Goal: Contribute content

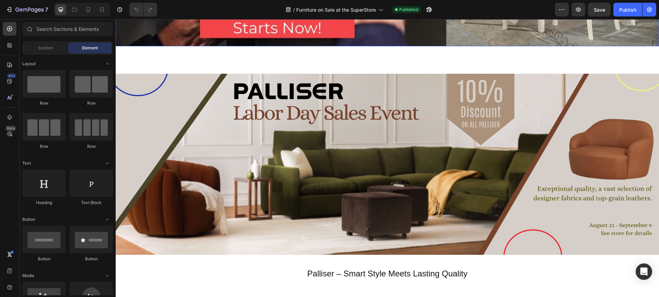
scroll to position [228, 0]
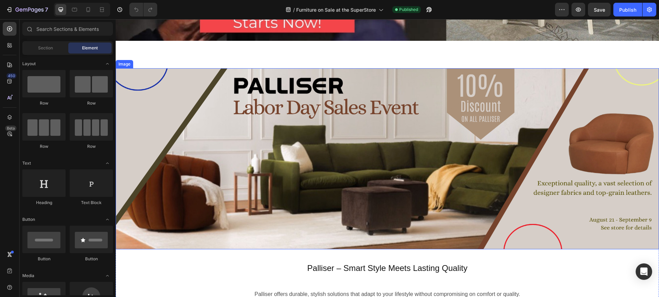
click at [402, 180] on img at bounding box center [387, 158] width 543 height 181
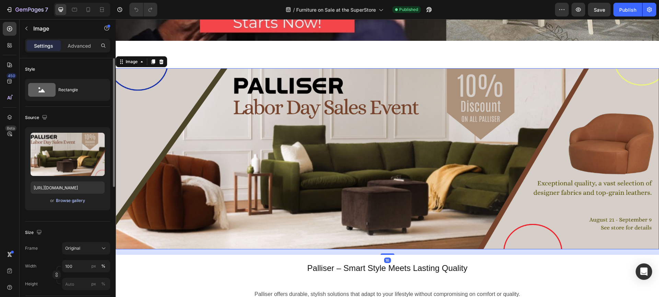
click at [63, 201] on div "Browse gallery" at bounding box center [70, 201] width 29 height 6
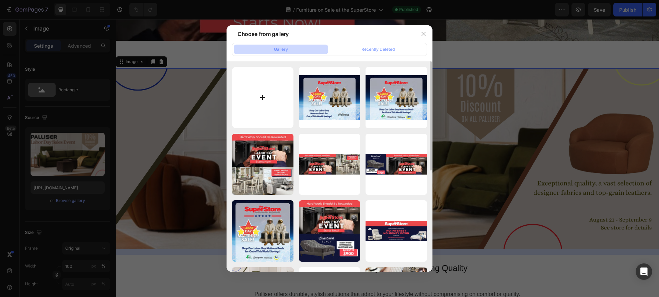
click at [263, 96] on input "file" at bounding box center [262, 97] width 61 height 61
type input "C:\fakepath\The SuperStore Palliser [DATE] Sale 20 Percent 1500x500.jpg"
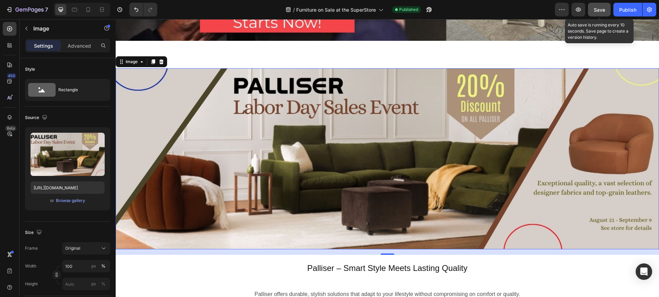
click at [600, 7] on span "Save" at bounding box center [599, 10] width 11 height 6
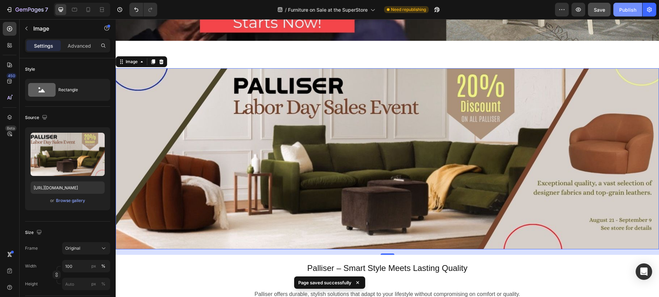
drag, startPoint x: 625, startPoint y: 9, endPoint x: 481, endPoint y: 41, distance: 146.7
click at [625, 9] on div "Publish" at bounding box center [627, 9] width 17 height 7
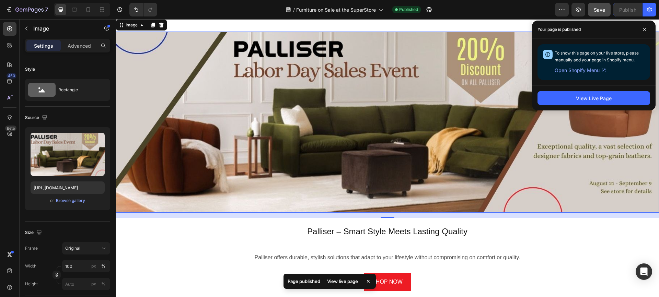
scroll to position [261, 0]
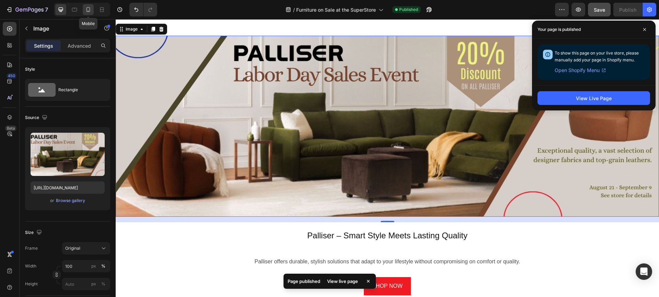
click at [89, 9] on icon at bounding box center [88, 9] width 7 height 7
type input "[URL][DOMAIN_NAME]"
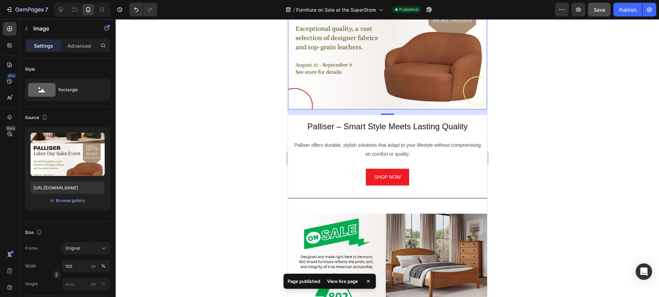
scroll to position [223, 0]
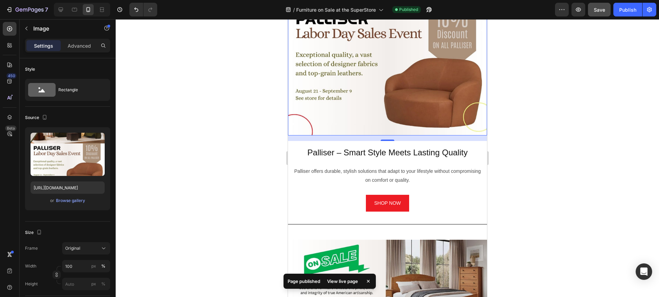
click at [352, 80] on img at bounding box center [387, 36] width 199 height 199
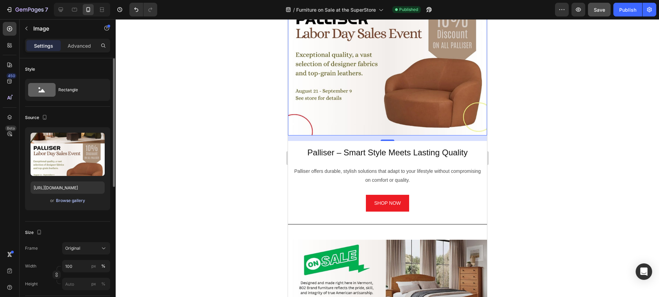
click at [68, 200] on div "Browse gallery" at bounding box center [70, 201] width 29 height 6
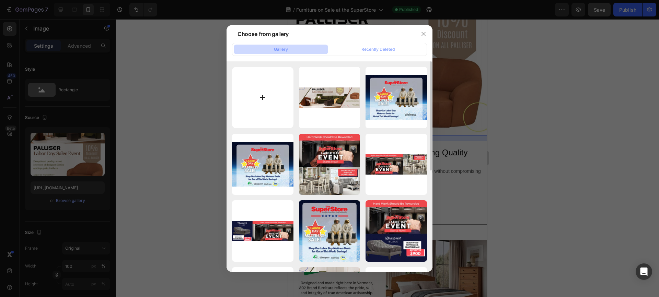
click at [264, 98] on input "file" at bounding box center [262, 97] width 61 height 61
type input "C:\fakepath\The SuperStore Palliser [DATE] 20 Percent Sale 1080x1080.jpg"
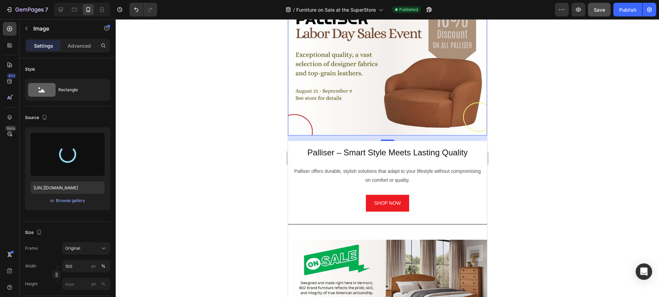
type input "[URL][DOMAIN_NAME]"
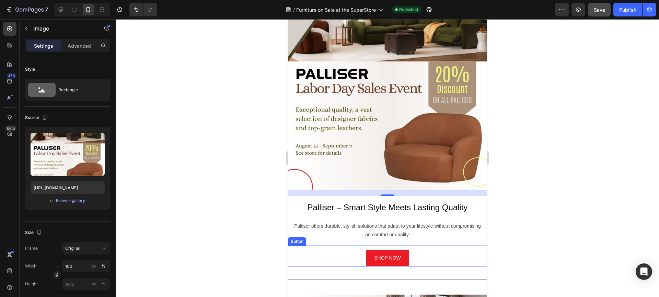
scroll to position [103, 0]
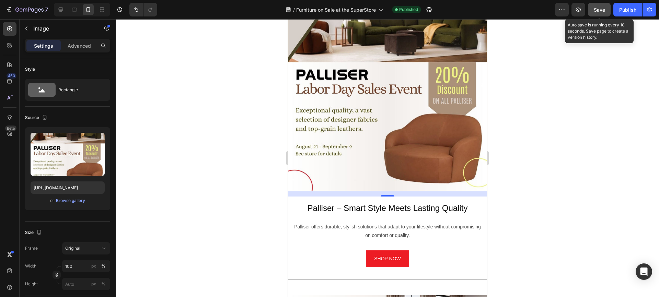
click at [601, 9] on span "Save" at bounding box center [599, 10] width 11 height 6
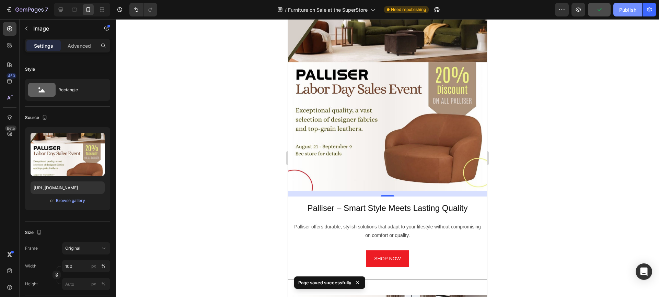
click at [625, 9] on div "Publish" at bounding box center [627, 9] width 17 height 7
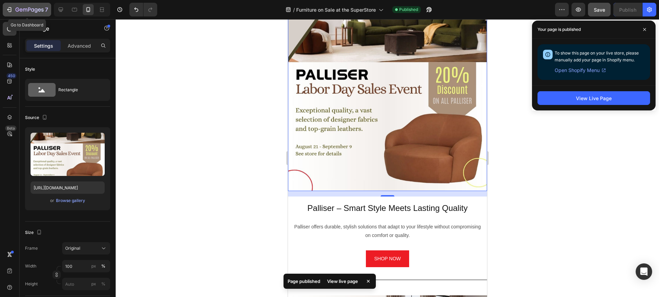
click at [9, 8] on icon "button" at bounding box center [9, 9] width 7 height 7
